Goal: Task Accomplishment & Management: Manage account settings

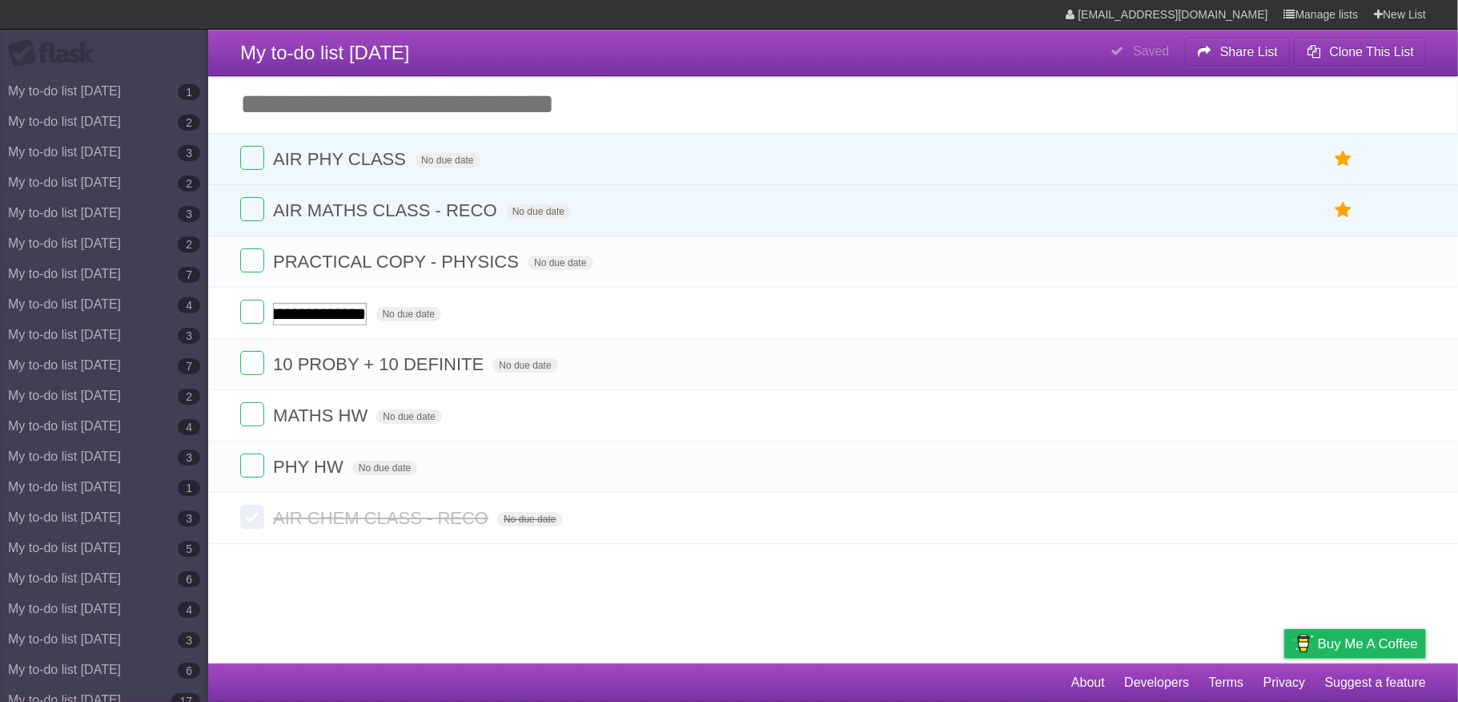
scroll to position [0, 192]
type input "**********"
click at [251, 321] on label at bounding box center [252, 312] width 24 height 24
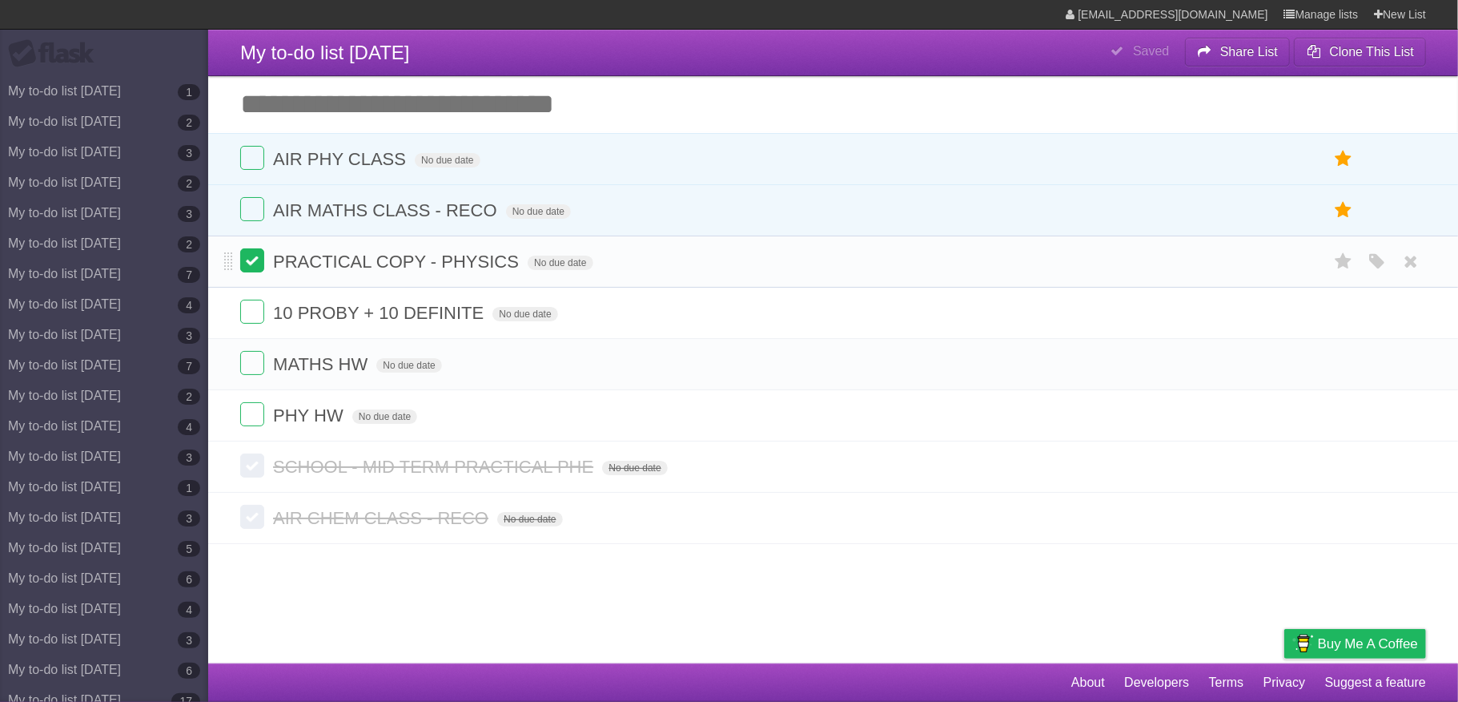
click at [247, 254] on label at bounding box center [252, 260] width 24 height 24
click at [257, 212] on label at bounding box center [252, 209] width 24 height 24
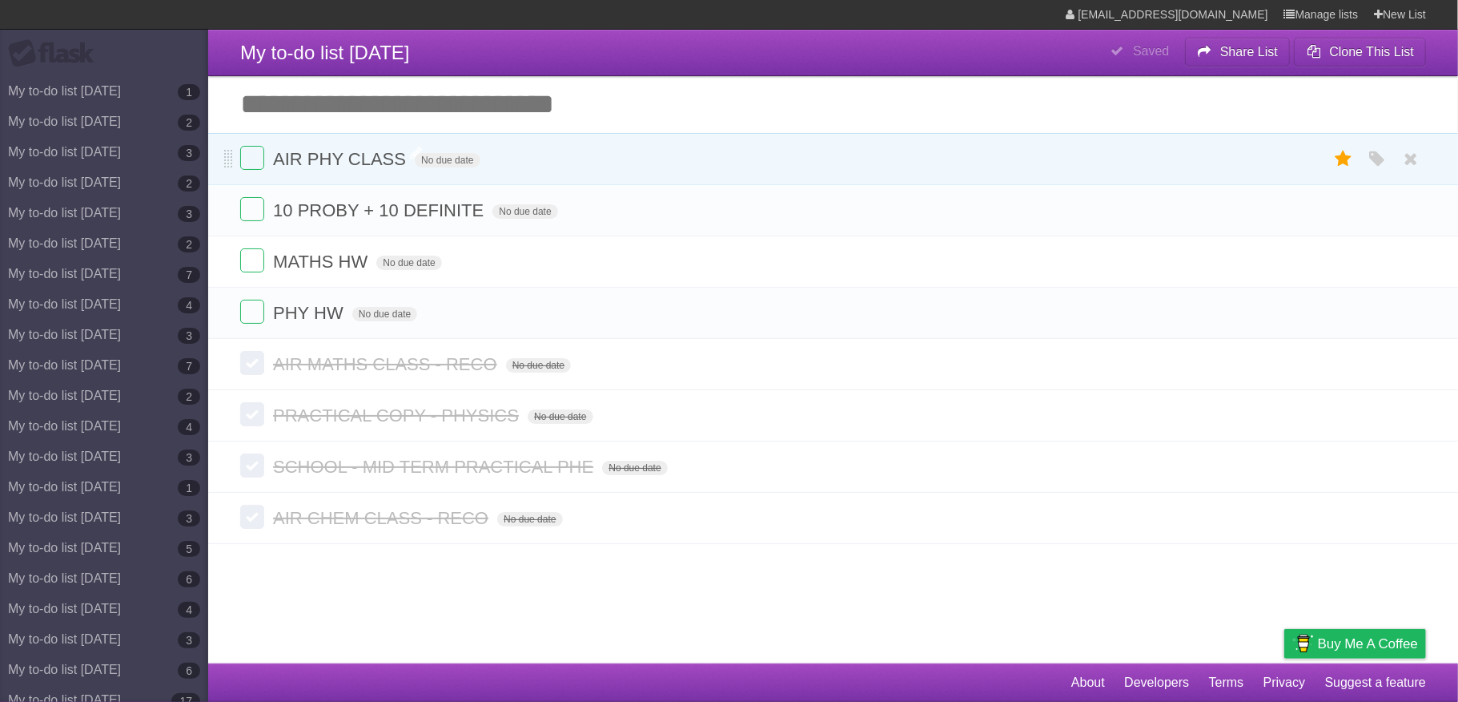
click at [396, 159] on span "AIR PHY CLASS" at bounding box center [341, 159] width 137 height 20
type input "**********"
click at [251, 154] on label at bounding box center [252, 158] width 24 height 24
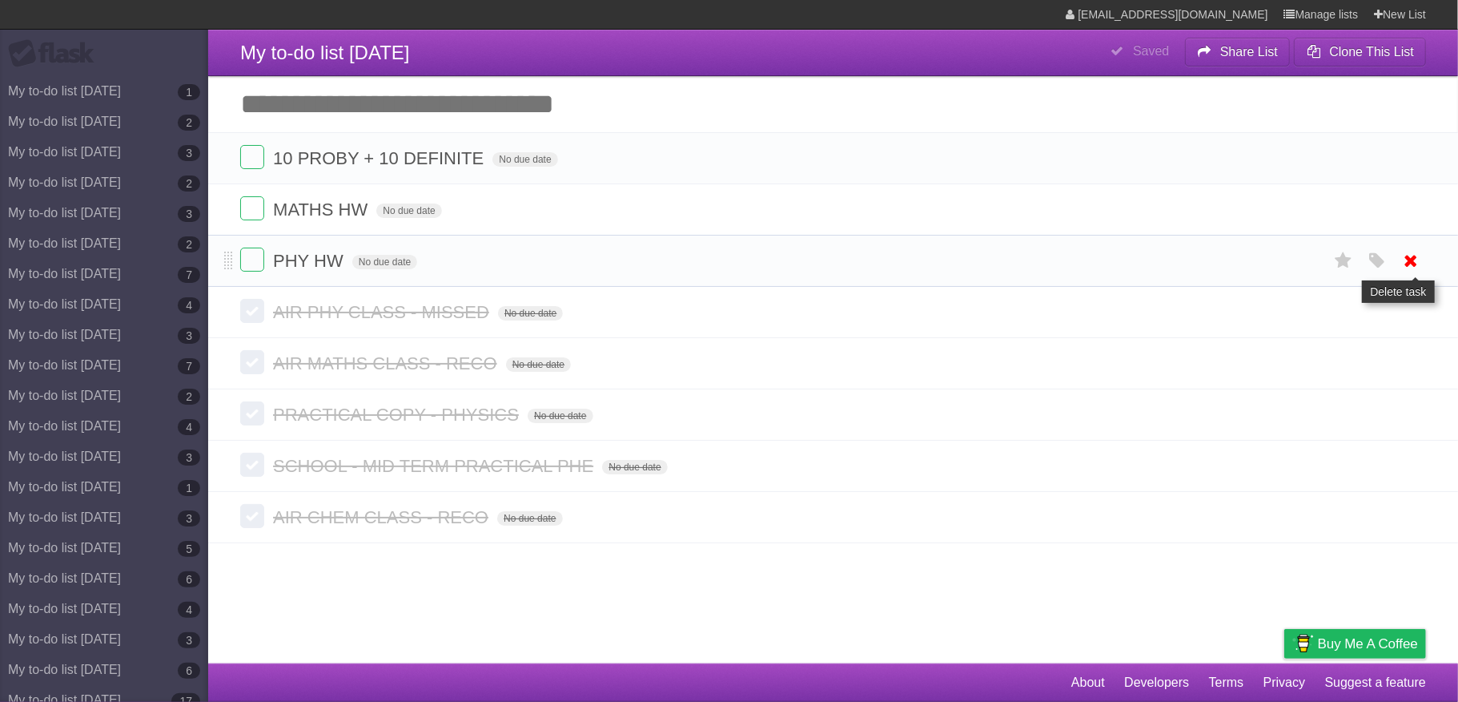
click at [1397, 258] on link at bounding box center [1412, 260] width 30 height 26
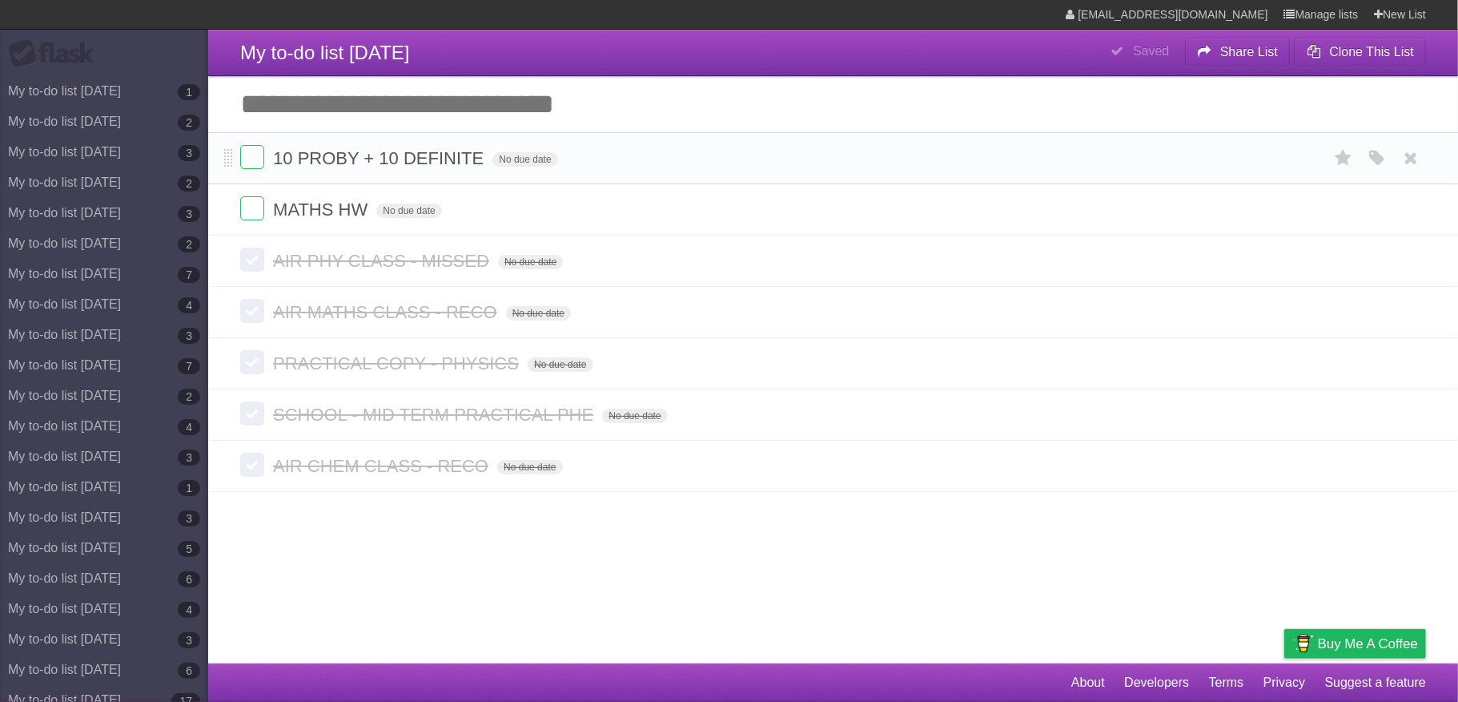
click at [412, 160] on span "10 PROBY + 10 DEFINITE" at bounding box center [380, 158] width 215 height 20
type input "**********"
click at [1404, 205] on icon at bounding box center [1412, 209] width 22 height 26
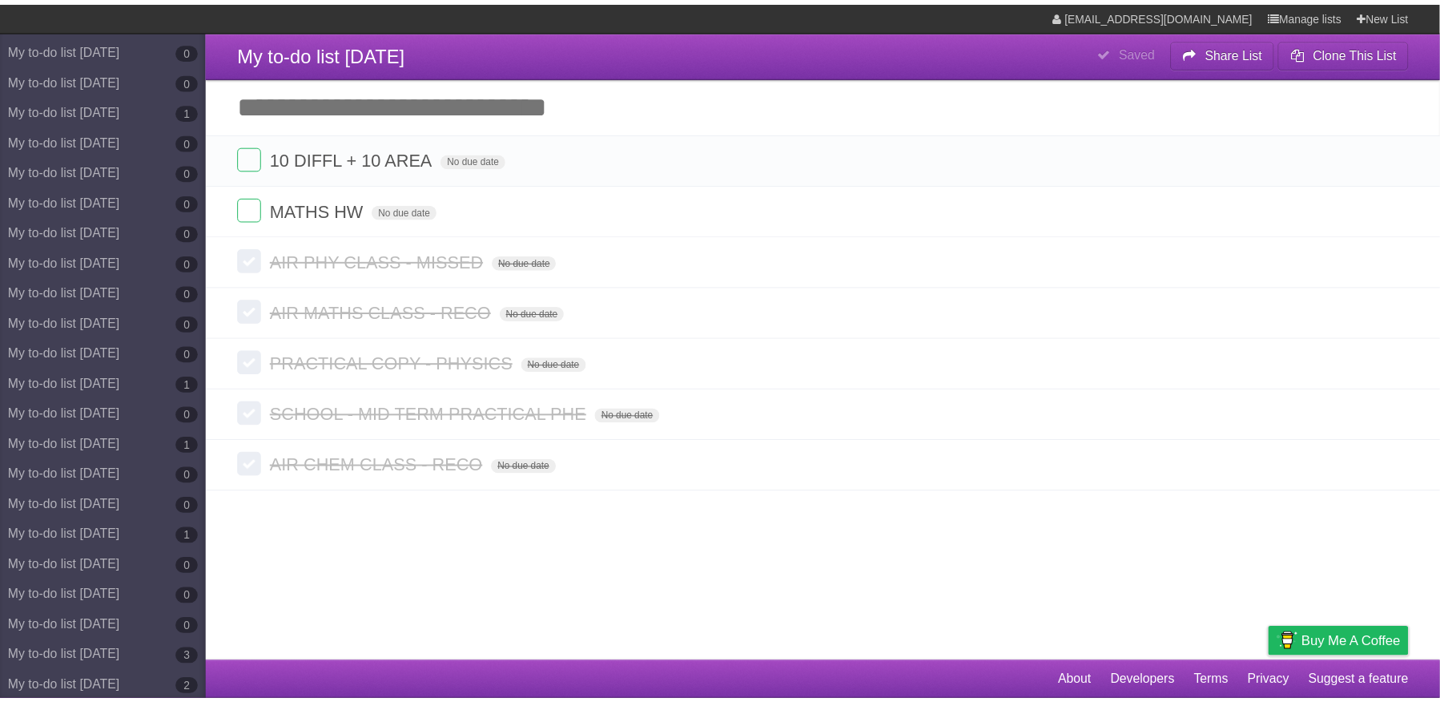
scroll to position [8307, 0]
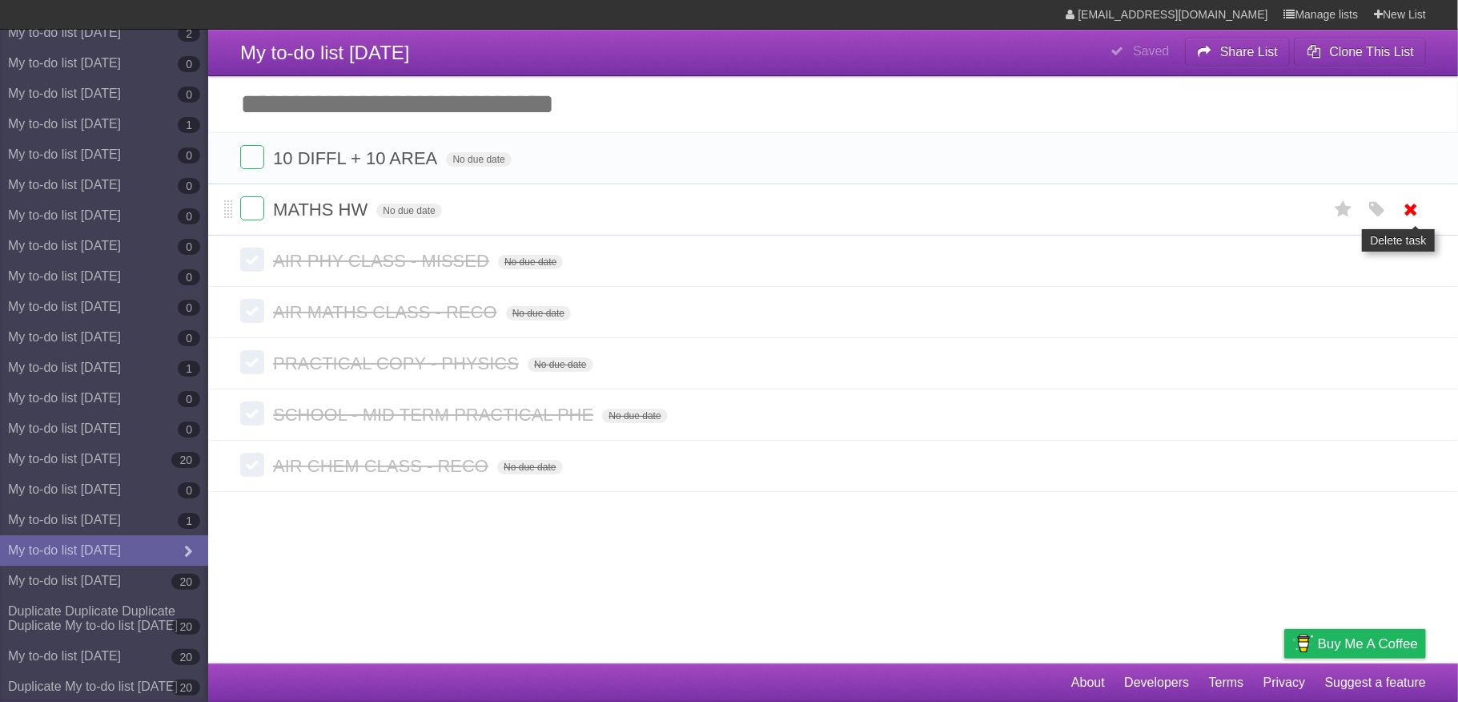
click at [1421, 219] on icon at bounding box center [1412, 209] width 22 height 26
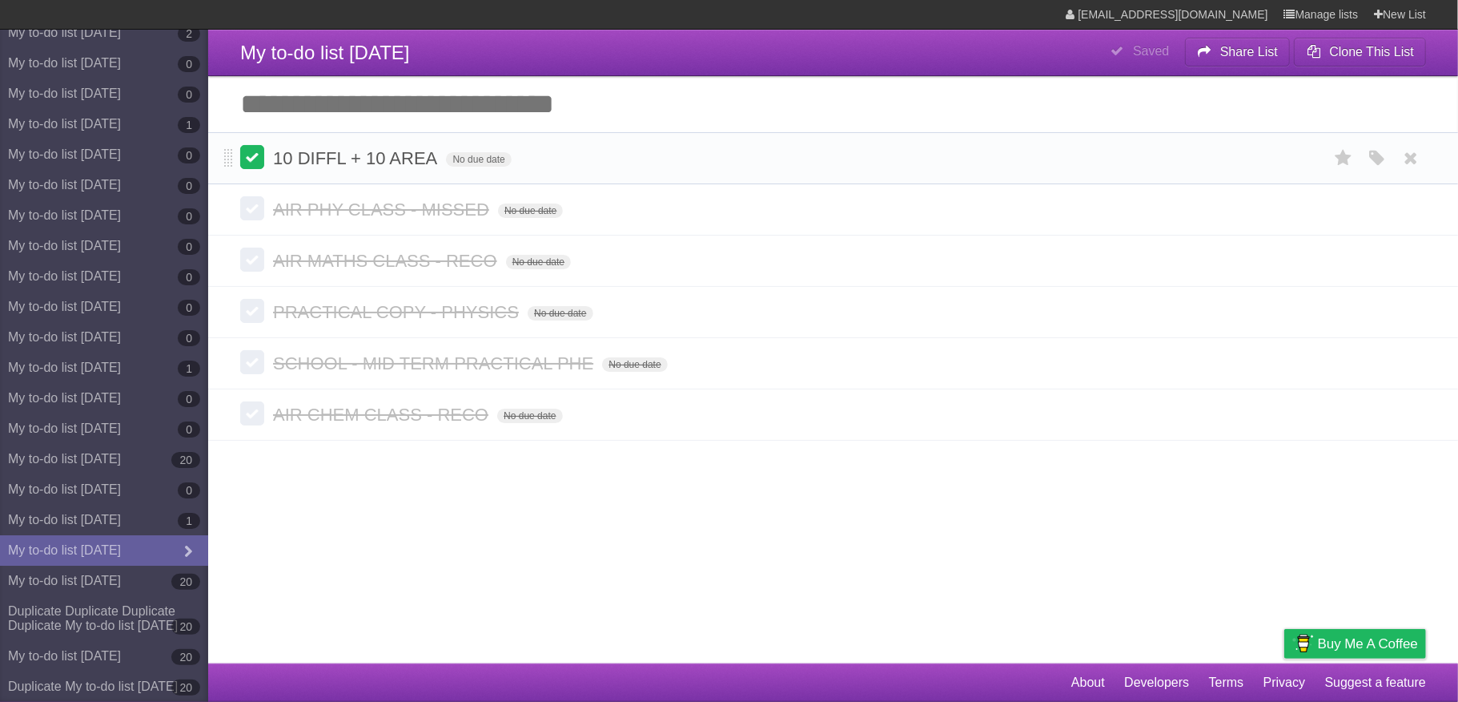
click at [254, 160] on label at bounding box center [252, 157] width 24 height 24
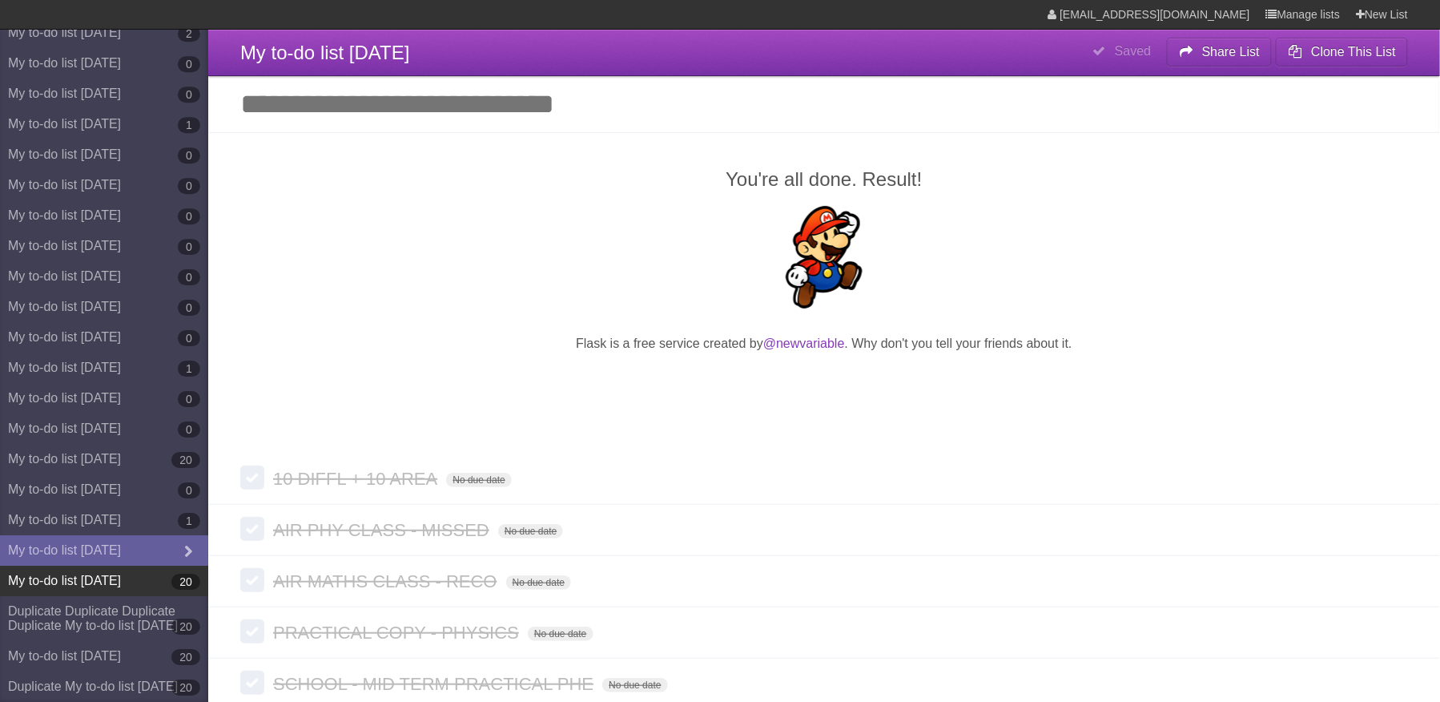
click at [126, 565] on link "My to-do list [DATE] 20" at bounding box center [104, 580] width 208 height 30
